Goal: Transaction & Acquisition: Purchase product/service

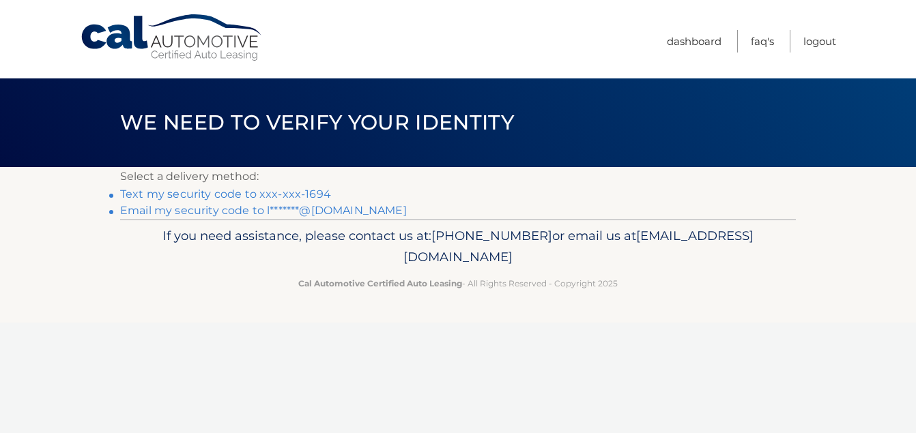
click at [213, 194] on link "Text my security code to xxx-xxx-1694" at bounding box center [225, 194] width 211 height 13
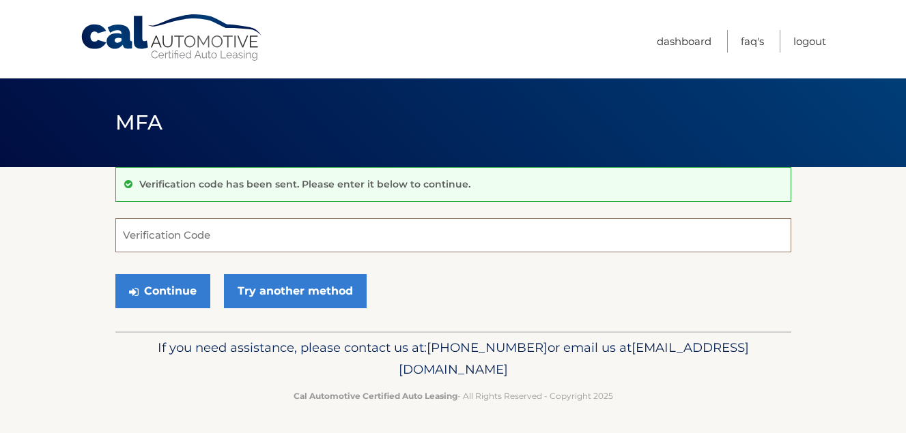
click at [153, 243] on input "Verification Code" at bounding box center [453, 235] width 676 height 34
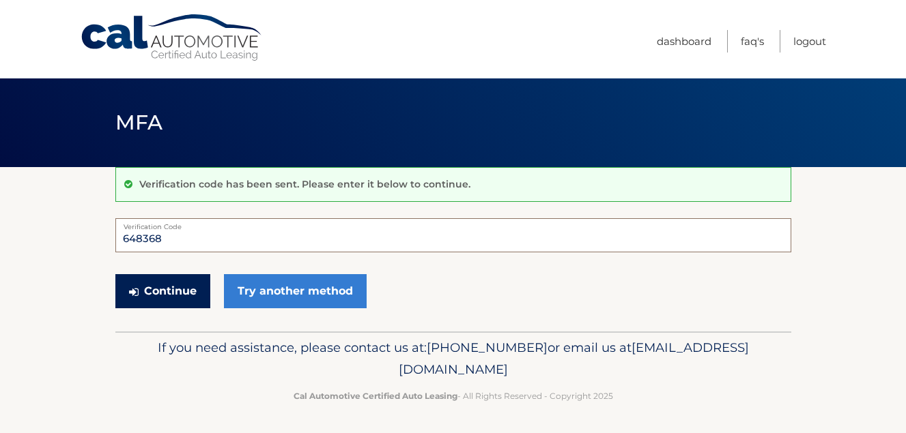
type input "648368"
click at [152, 294] on button "Continue" at bounding box center [162, 291] width 95 height 34
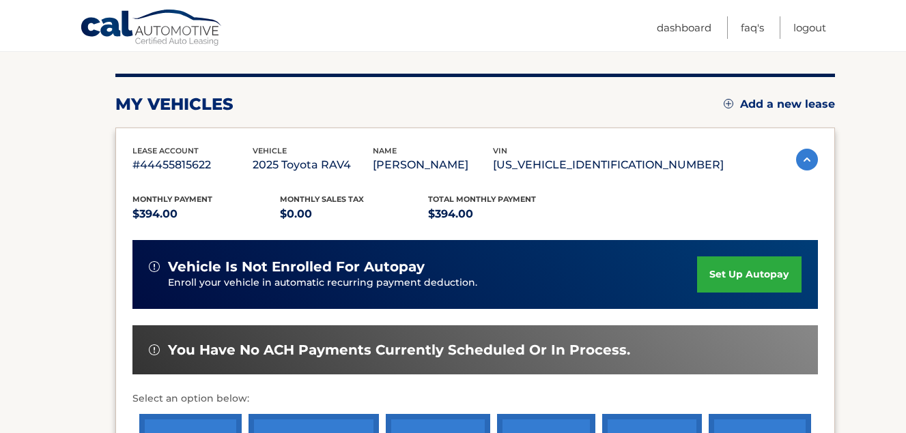
scroll to position [246, 0]
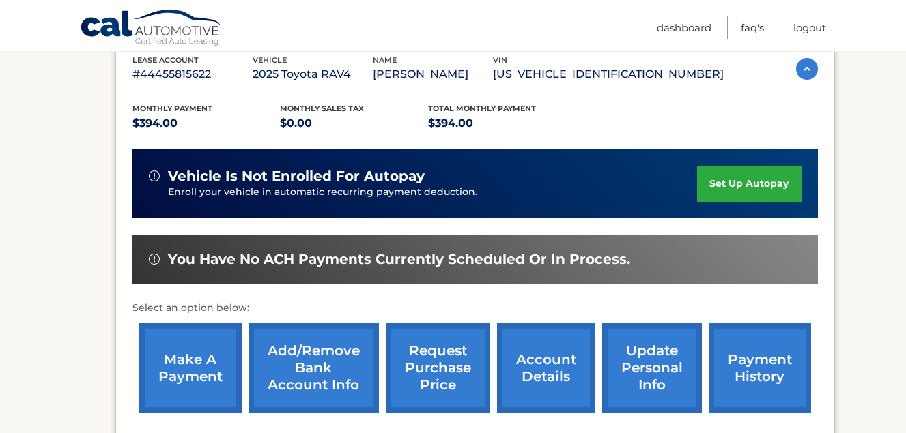
click at [182, 381] on link "make a payment" at bounding box center [190, 367] width 102 height 89
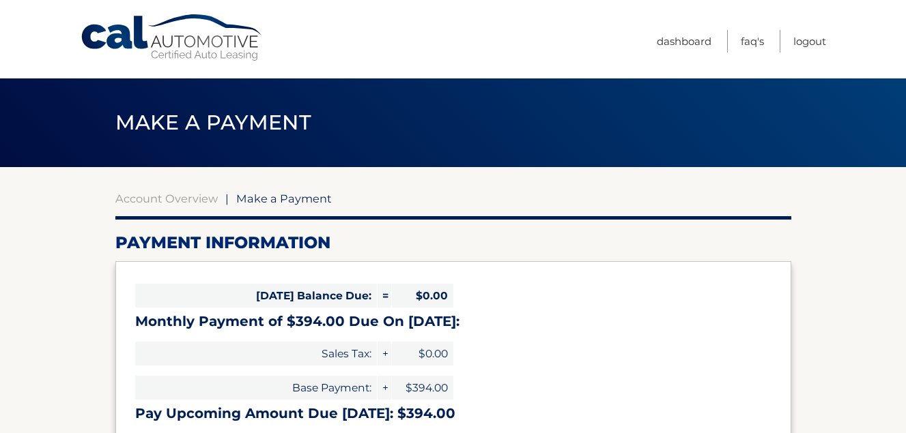
select select "YjNkNGZkMjYtNDkyYy00OGFlLTlkMWYtYzBlODVhODJkZWNk"
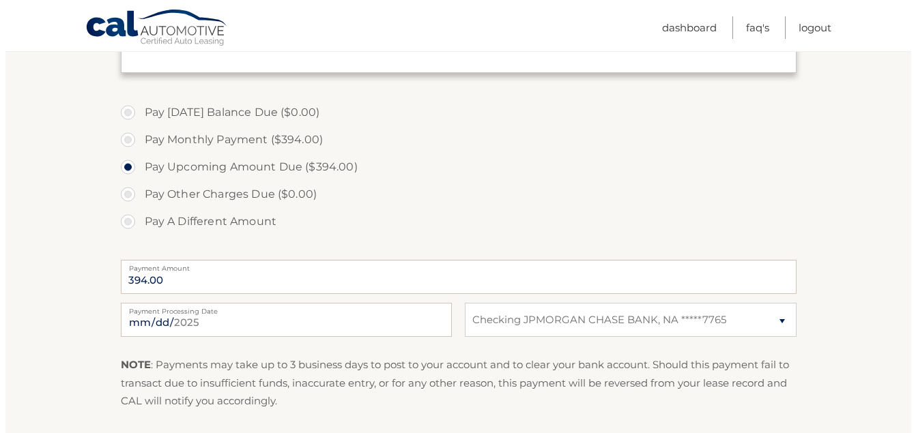
scroll to position [418, 0]
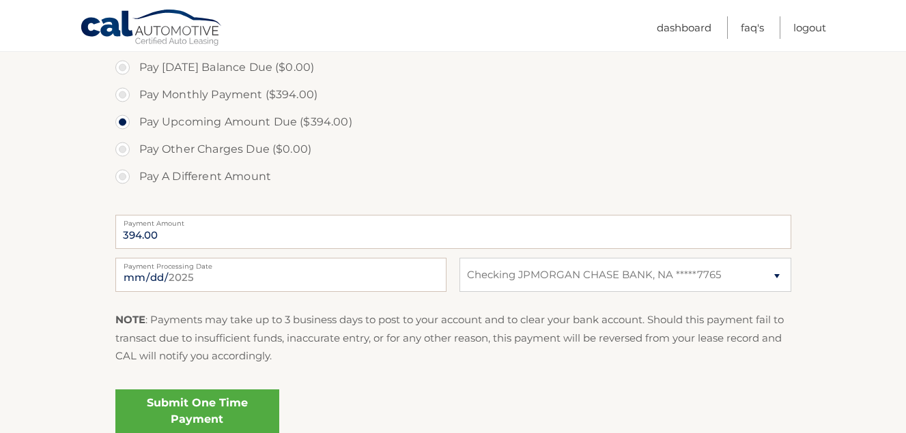
click at [186, 403] on link "Submit One Time Payment" at bounding box center [197, 412] width 164 height 44
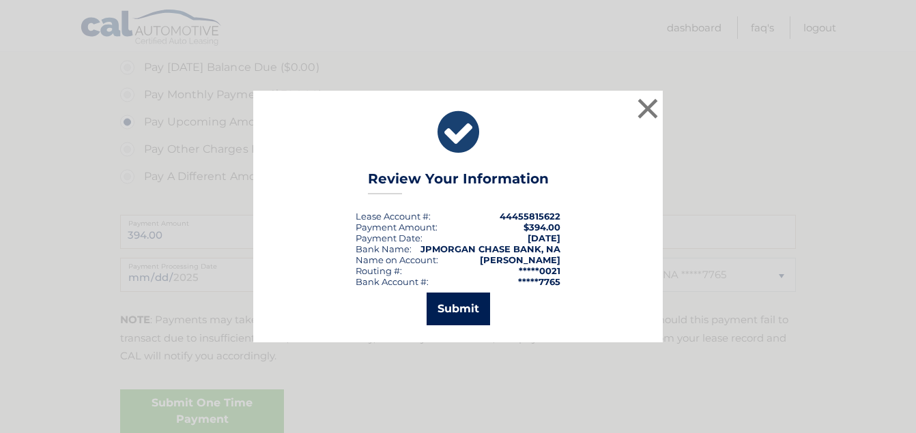
click at [446, 302] on button "Submit" at bounding box center [458, 309] width 63 height 33
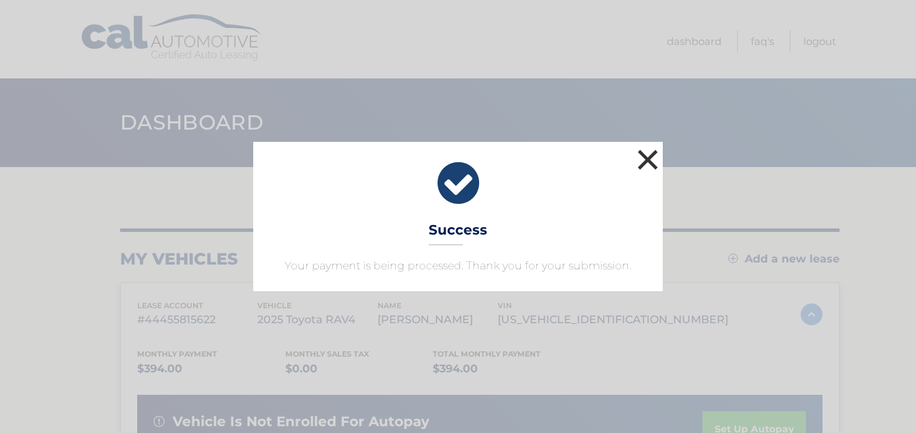
click at [644, 153] on button "×" at bounding box center [647, 159] width 27 height 27
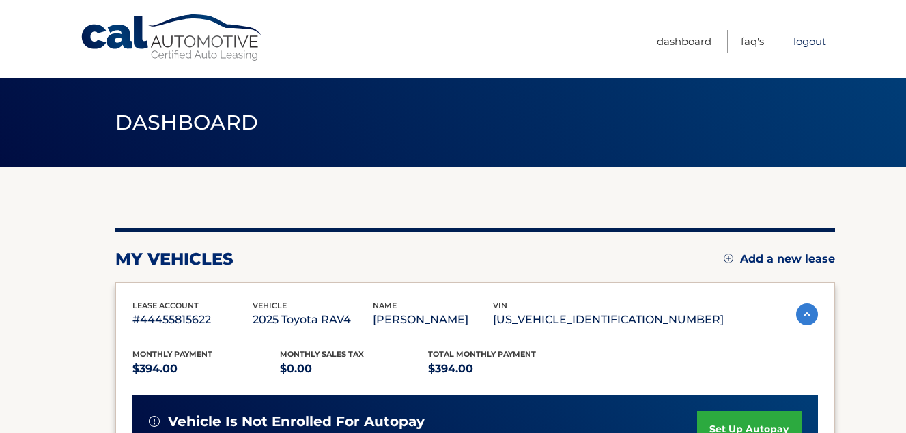
click at [813, 42] on link "Logout" at bounding box center [809, 41] width 33 height 23
